Goal: Information Seeking & Learning: Learn about a topic

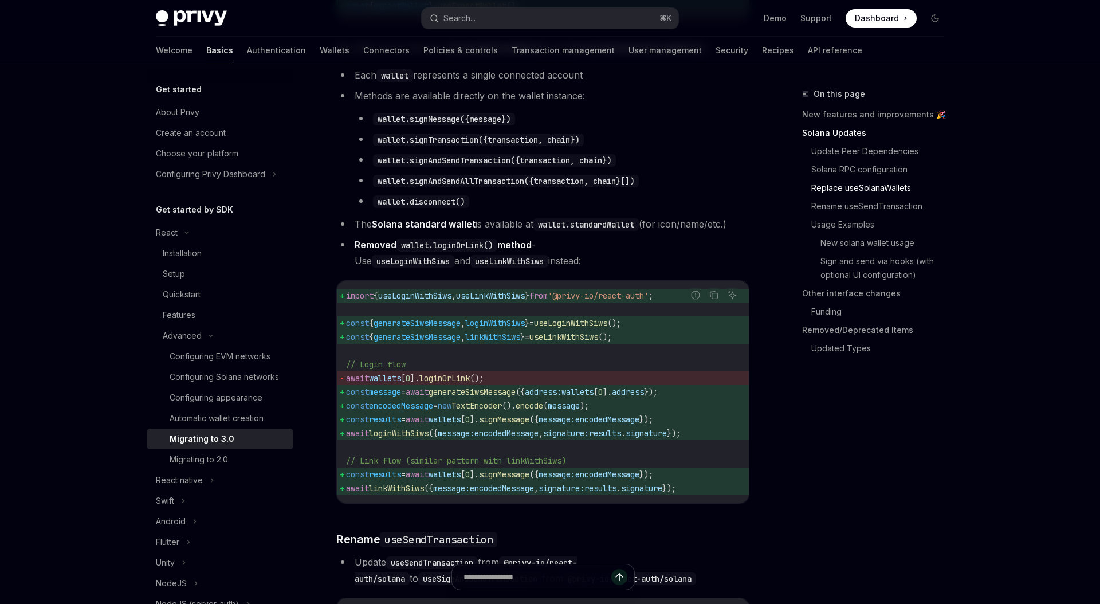
scroll to position [1301, 0]
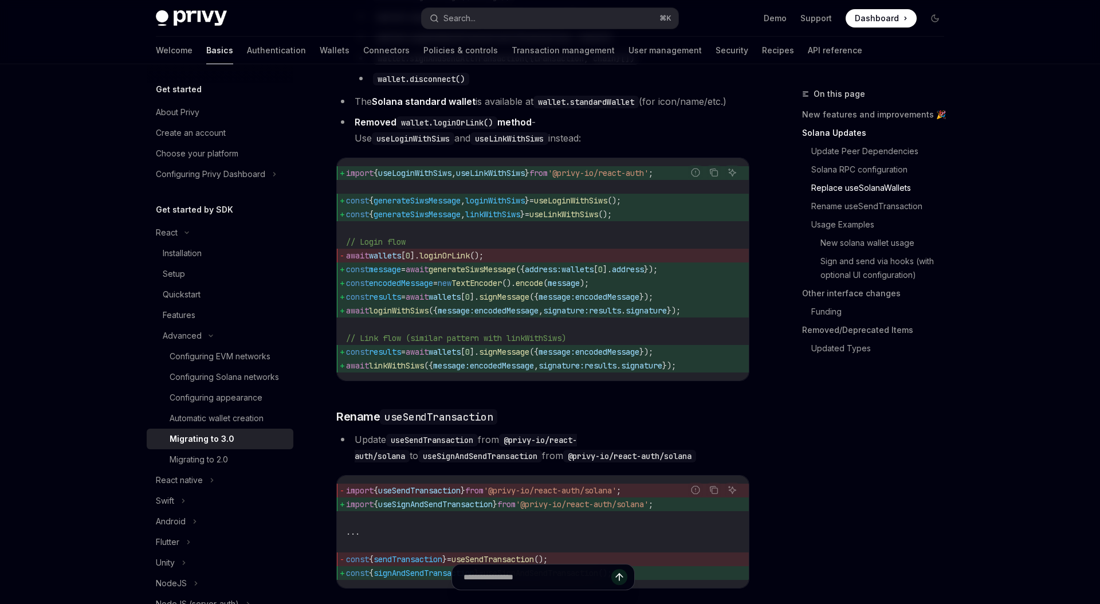
scroll to position [1425, 0]
